Goal: Information Seeking & Learning: Learn about a topic

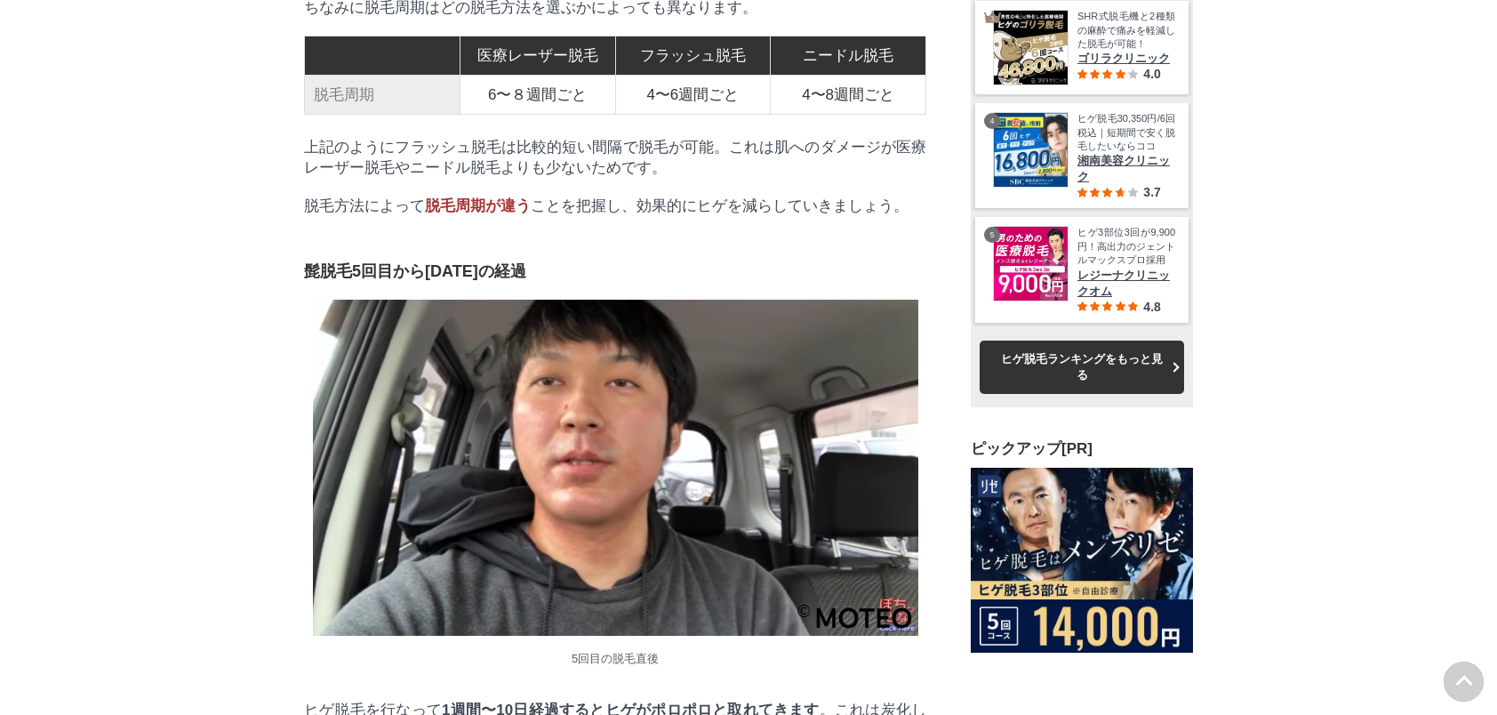
scroll to position [4890, 0]
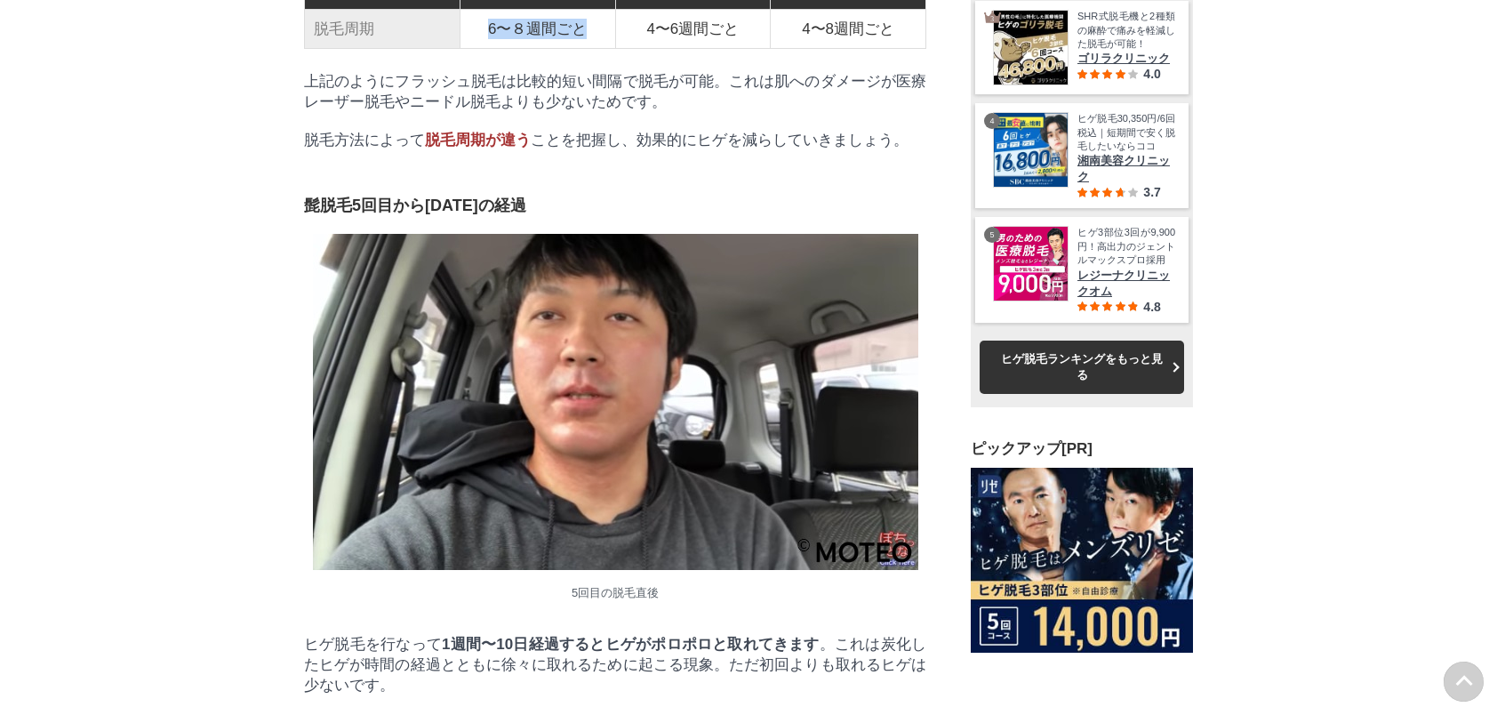
drag, startPoint x: 581, startPoint y: 275, endPoint x: 484, endPoint y: 276, distance: 97.8
click at [484, 49] on td "6〜８週間ごと" at bounding box center [538, 29] width 156 height 39
drag, startPoint x: 484, startPoint y: 276, endPoint x: 533, endPoint y: 397, distance: 130.4
click at [533, 150] on p "脱毛方法によって 脱毛周期が違う ことを把握し、効果的にヒゲを減らしていきましょう。" at bounding box center [615, 140] width 622 height 20
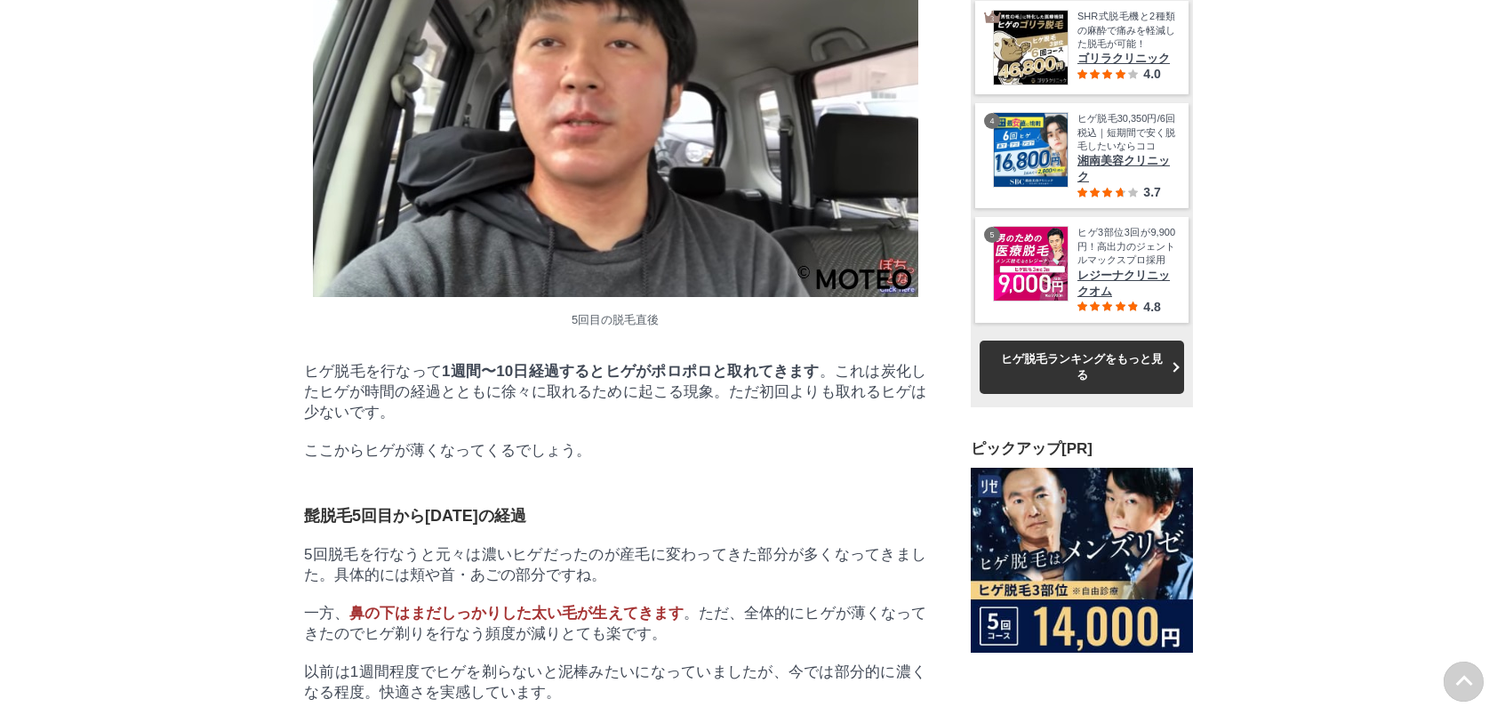
scroll to position [5246, 0]
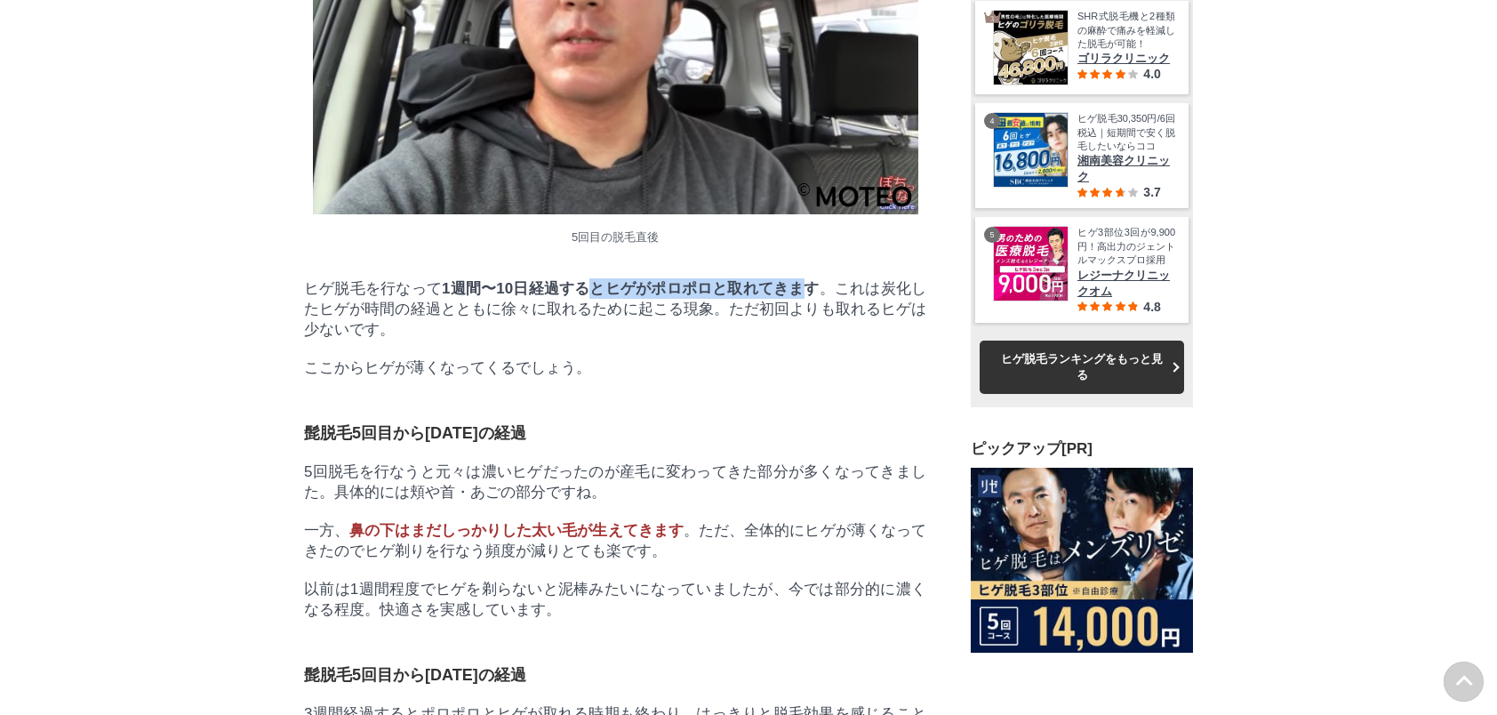
drag, startPoint x: 598, startPoint y: 553, endPoint x: 810, endPoint y: 549, distance: 212.6
click at [810, 297] on strong "1週間〜10日経過するとヒゲがポロポロと取れてきます" at bounding box center [631, 288] width 378 height 17
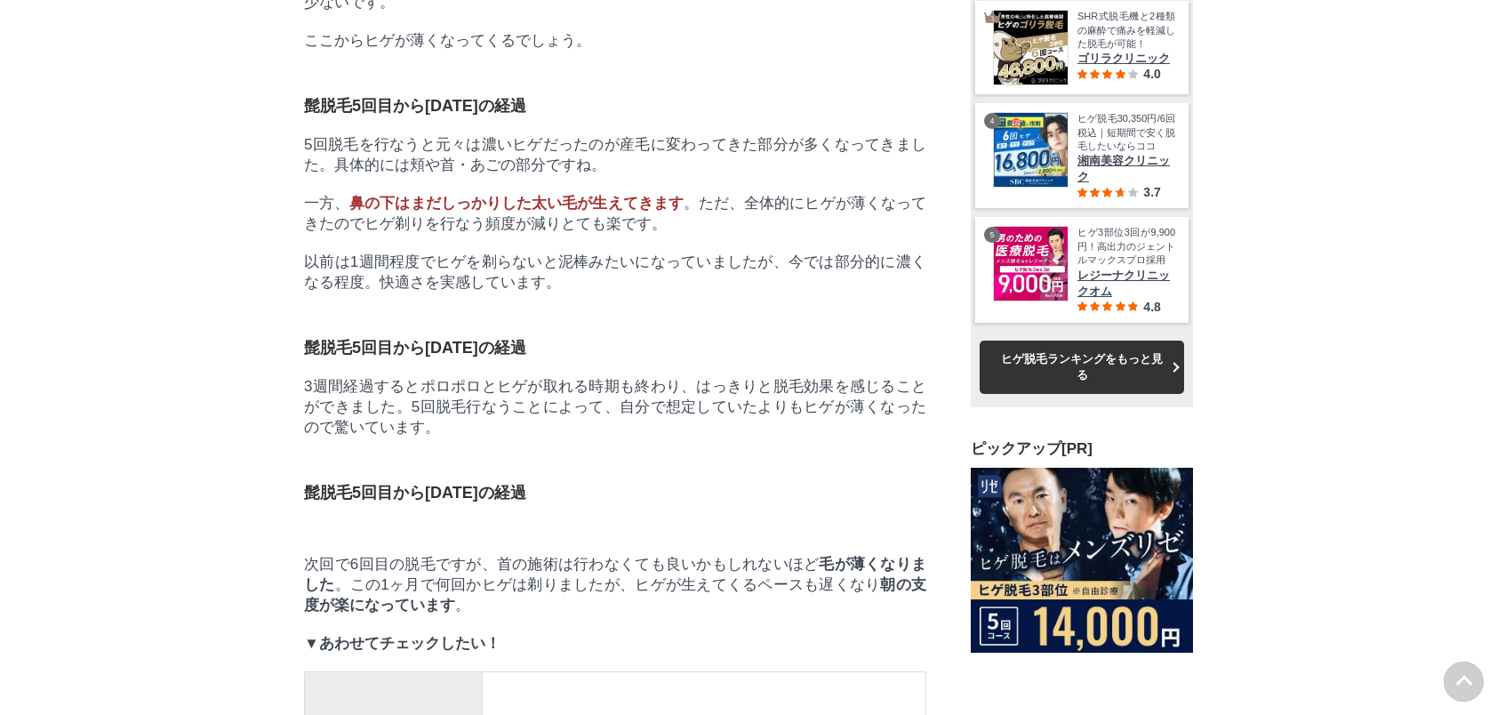
scroll to position [5602, 0]
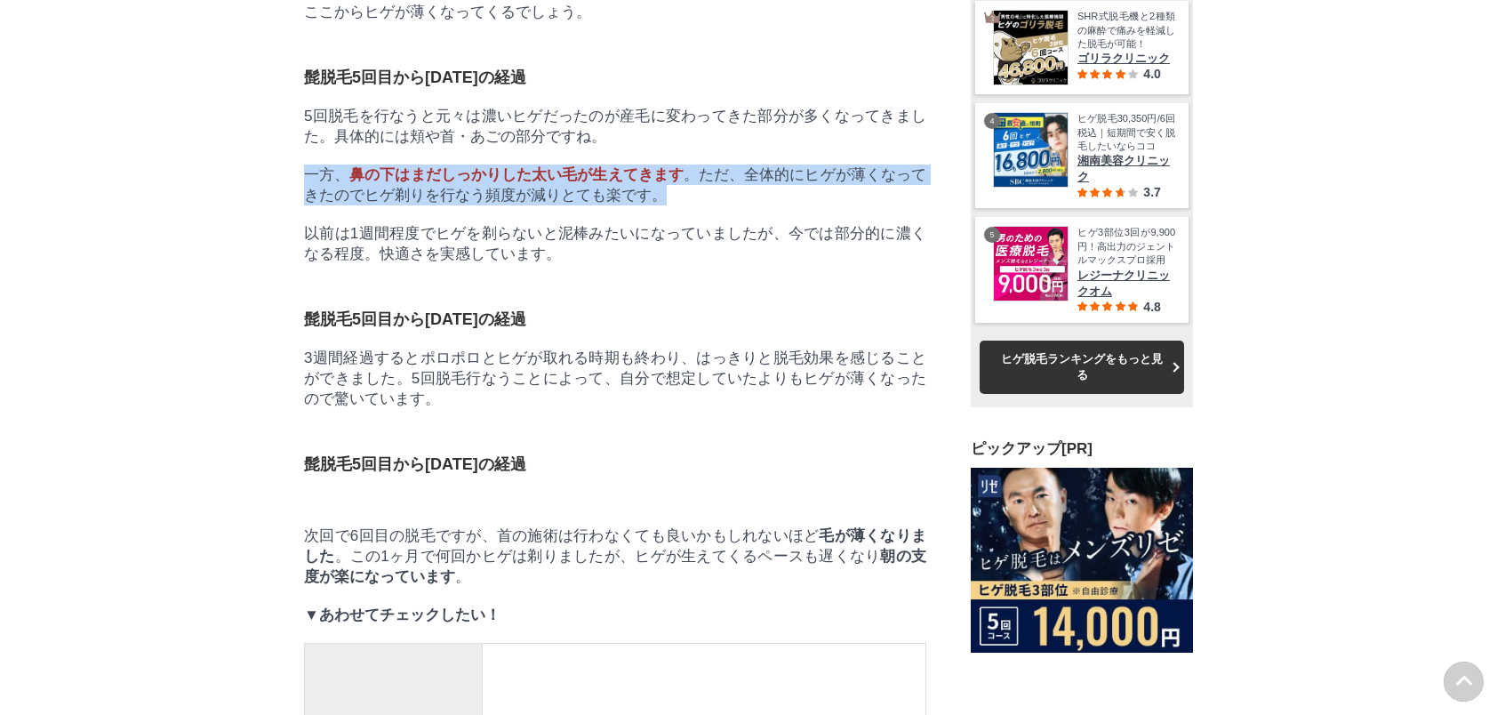
drag, startPoint x: 667, startPoint y: 493, endPoint x: 301, endPoint y: 468, distance: 367.2
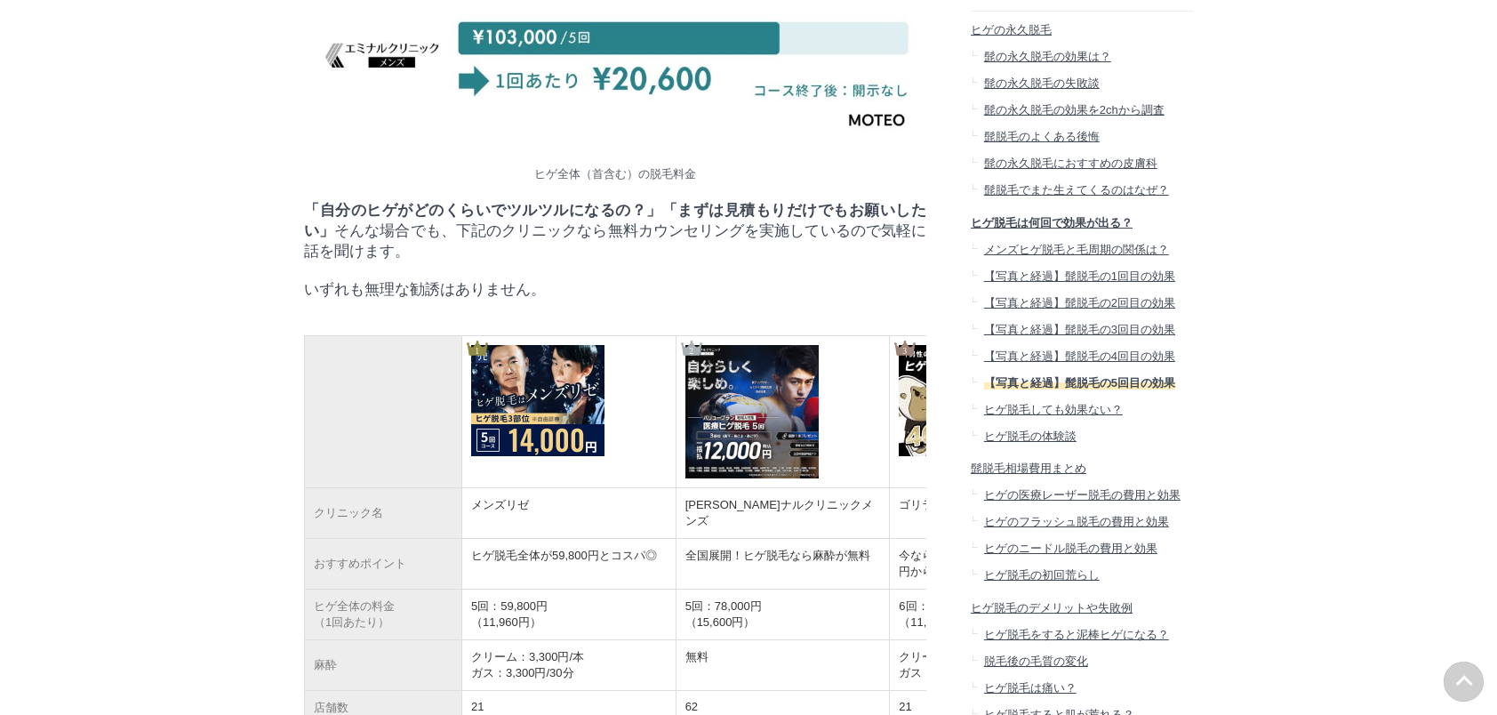
scroll to position [1867, 0]
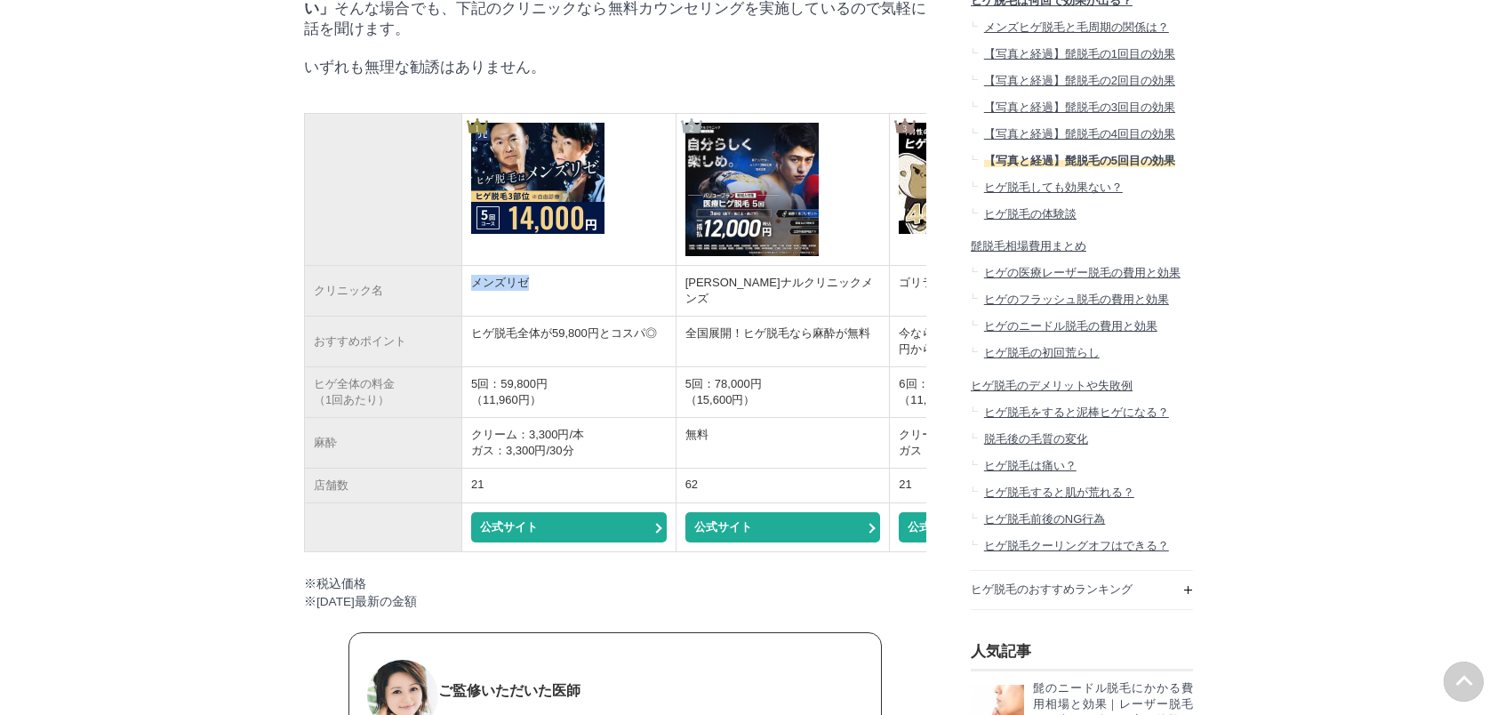
drag, startPoint x: 530, startPoint y: 386, endPoint x: 471, endPoint y: 387, distance: 58.7
click at [471, 317] on td "メンズリゼ" at bounding box center [568, 291] width 214 height 51
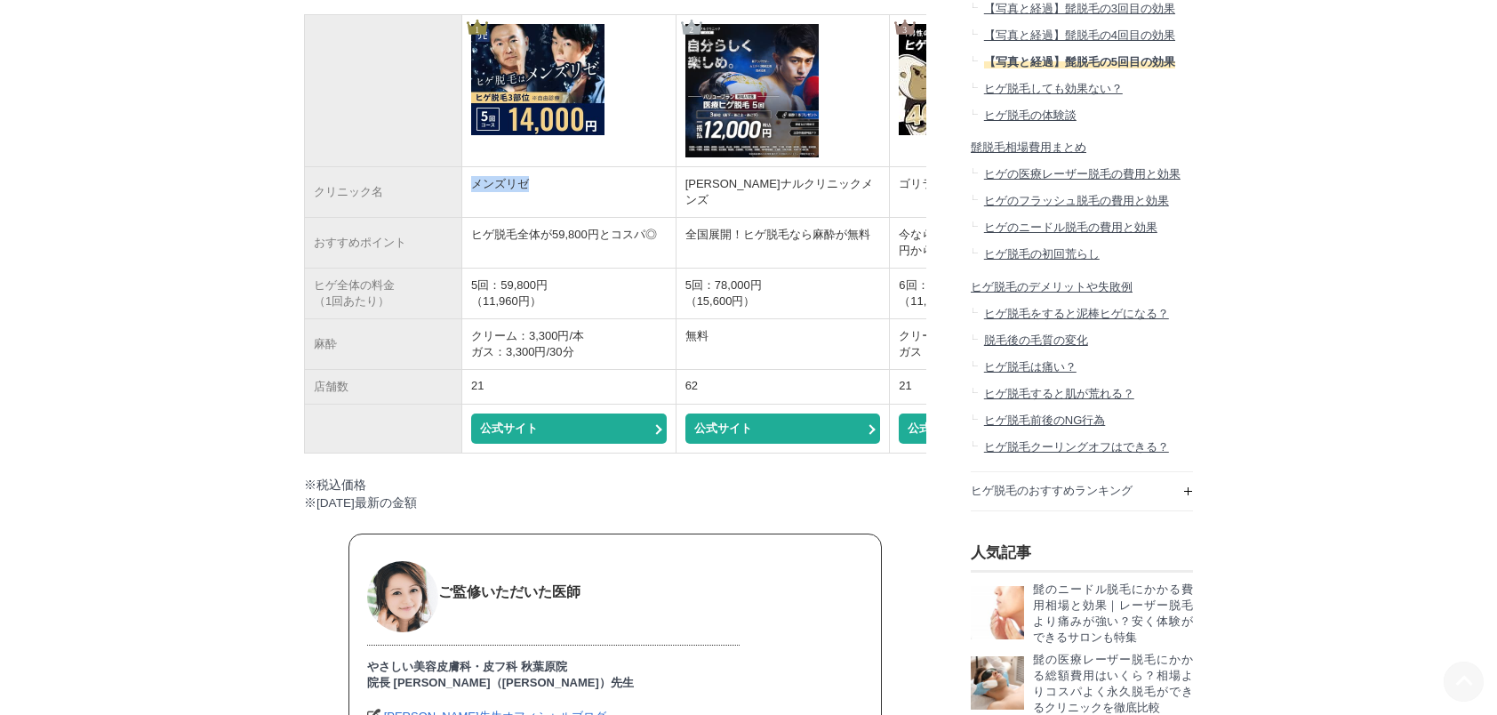
scroll to position [2045, 0]
